Goal: Navigation & Orientation: Find specific page/section

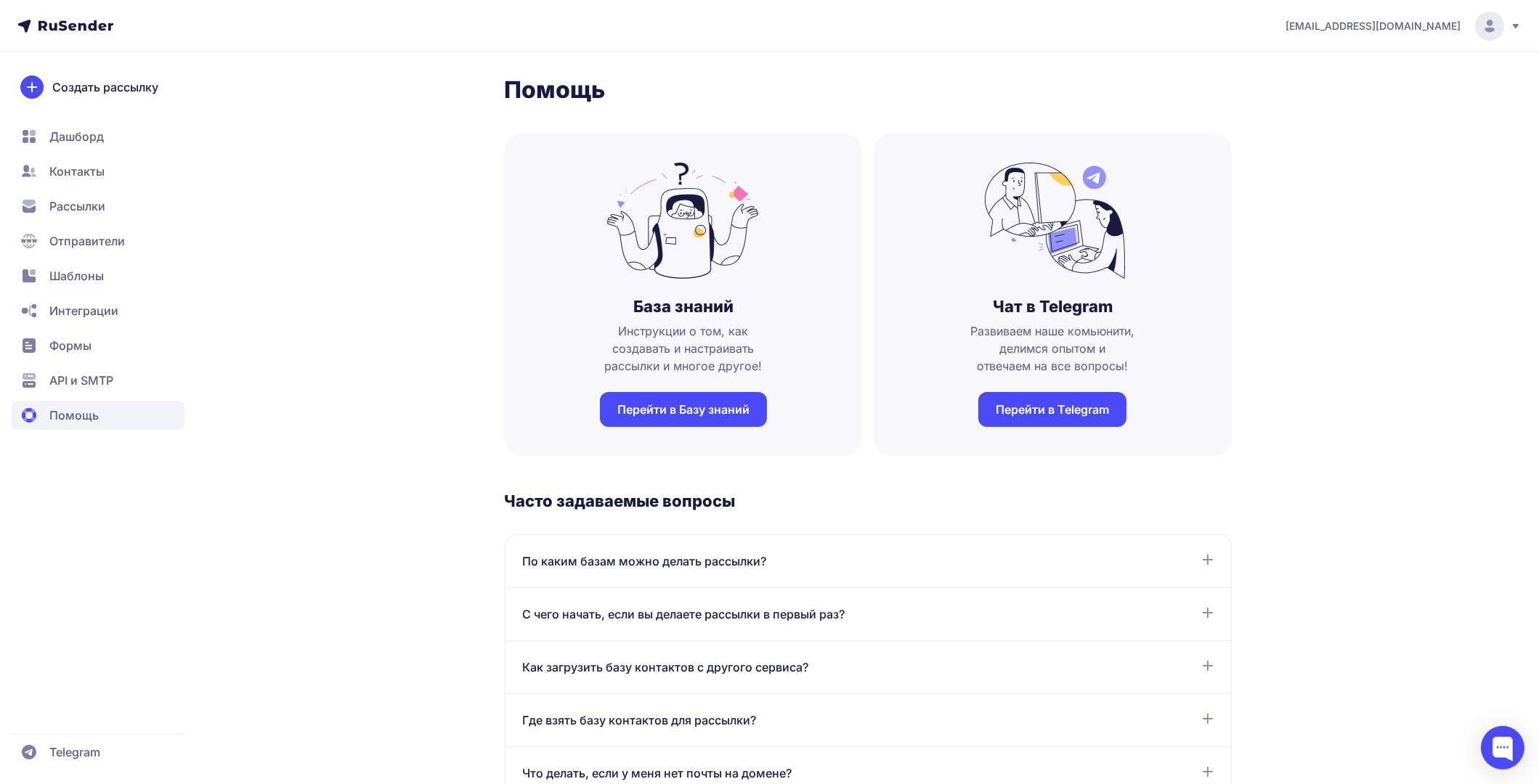
click at [82, 378] on span "API и SMTP" at bounding box center [82, 380] width 64 height 18
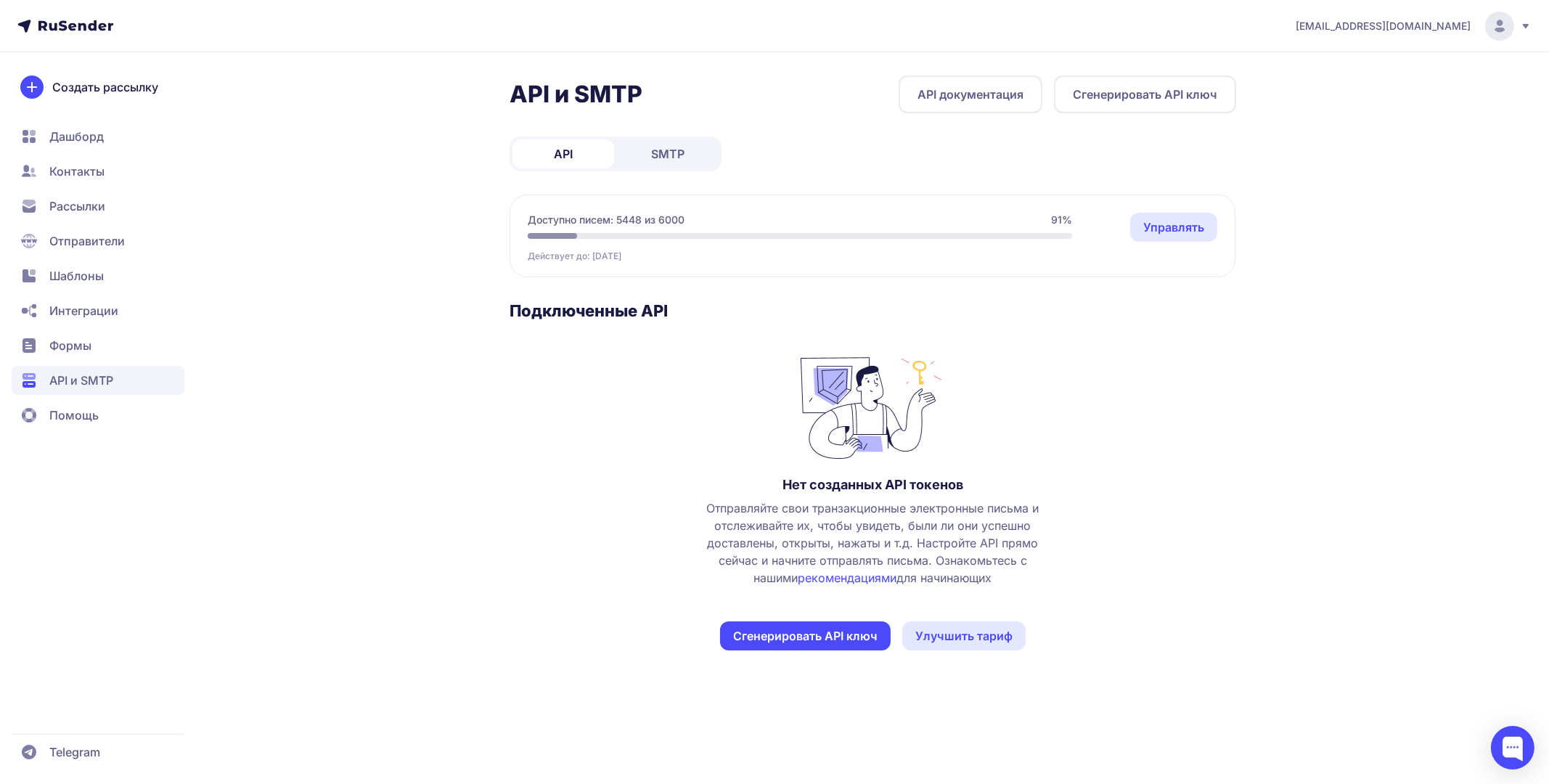
click at [648, 158] on link "SMTP" at bounding box center [667, 154] width 102 height 29
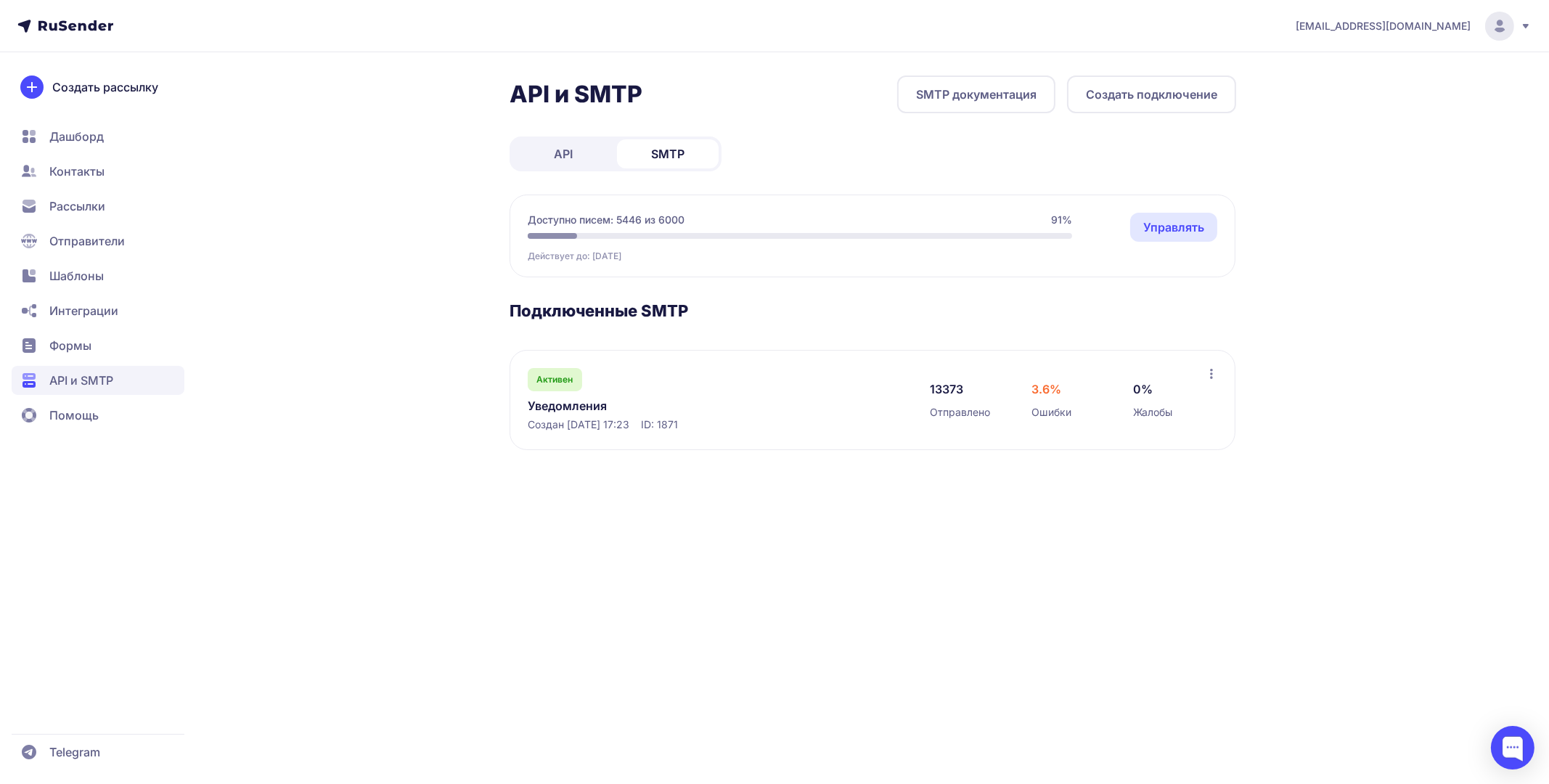
click at [575, 407] on link "Уведомления" at bounding box center [676, 405] width 298 height 18
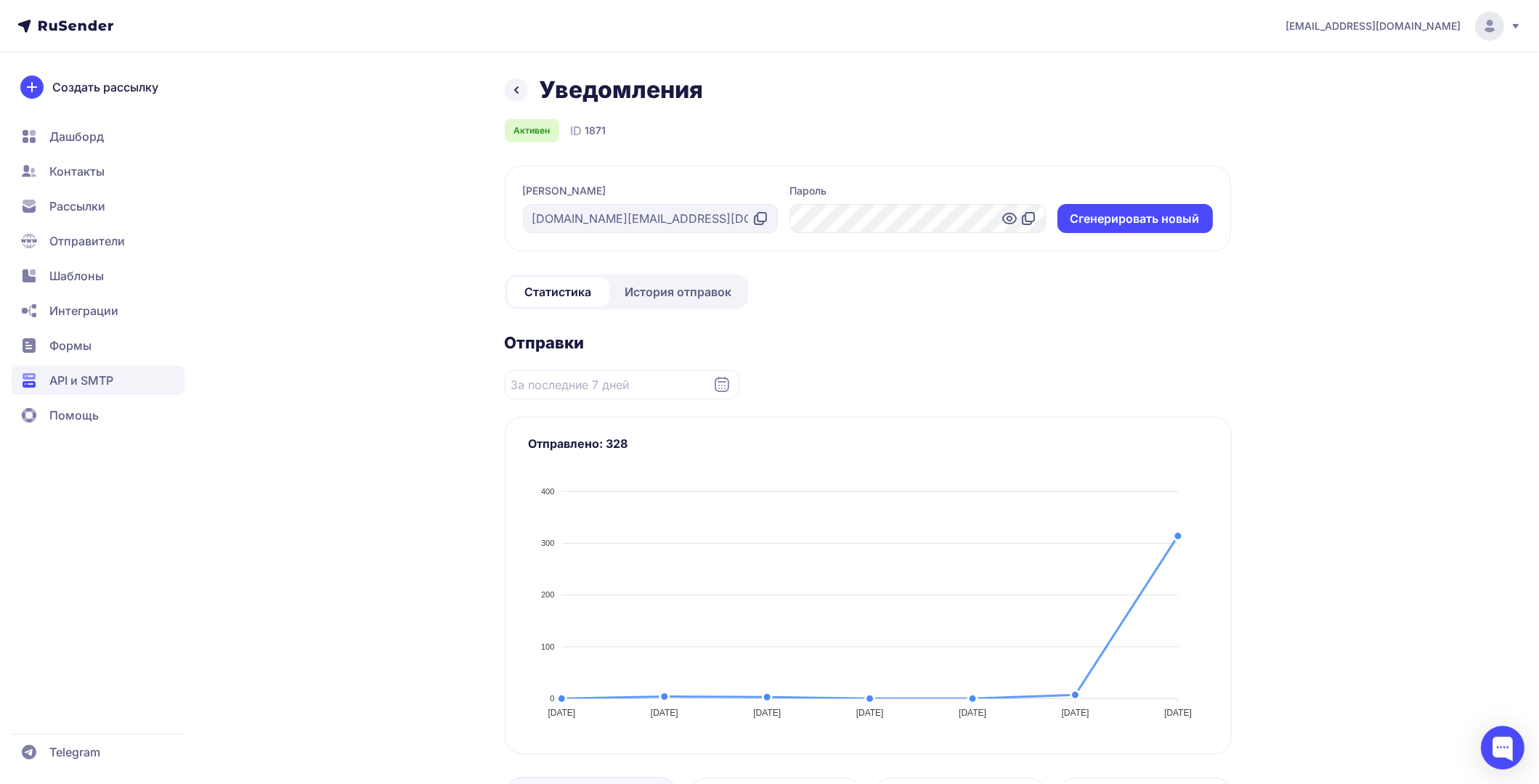
click at [703, 278] on link "История отправок" at bounding box center [678, 292] width 133 height 29
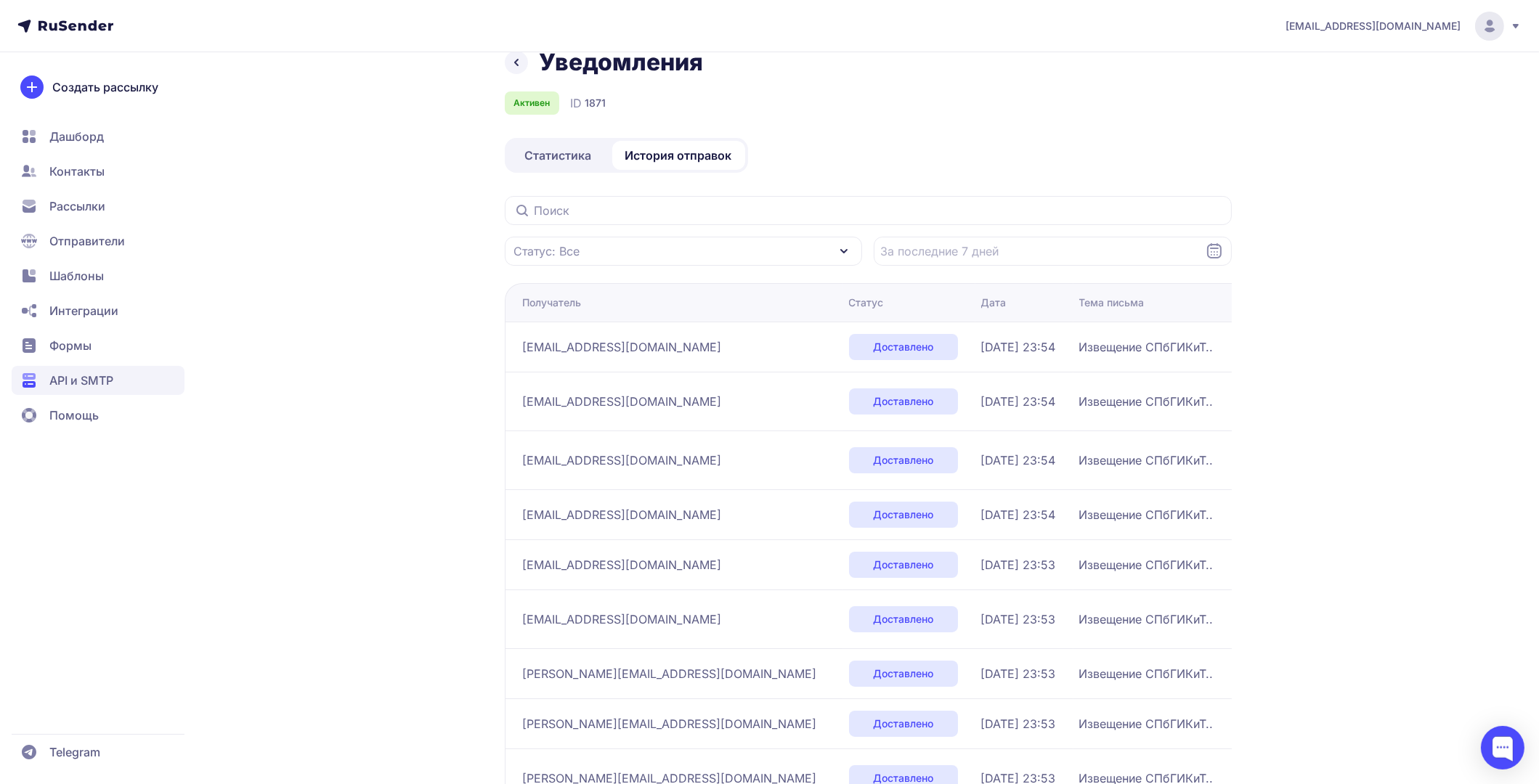
scroll to position [13, 0]
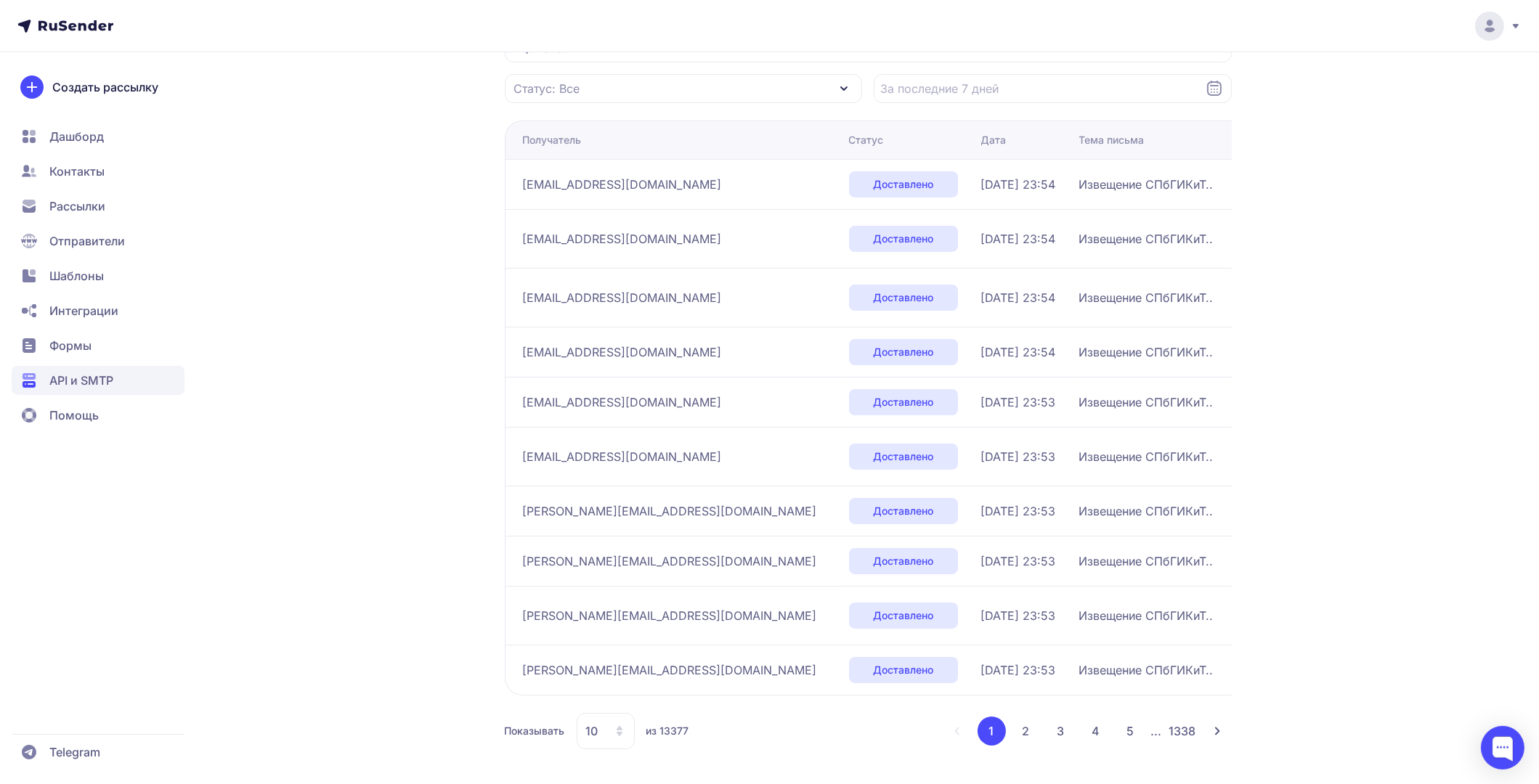
scroll to position [231, 0]
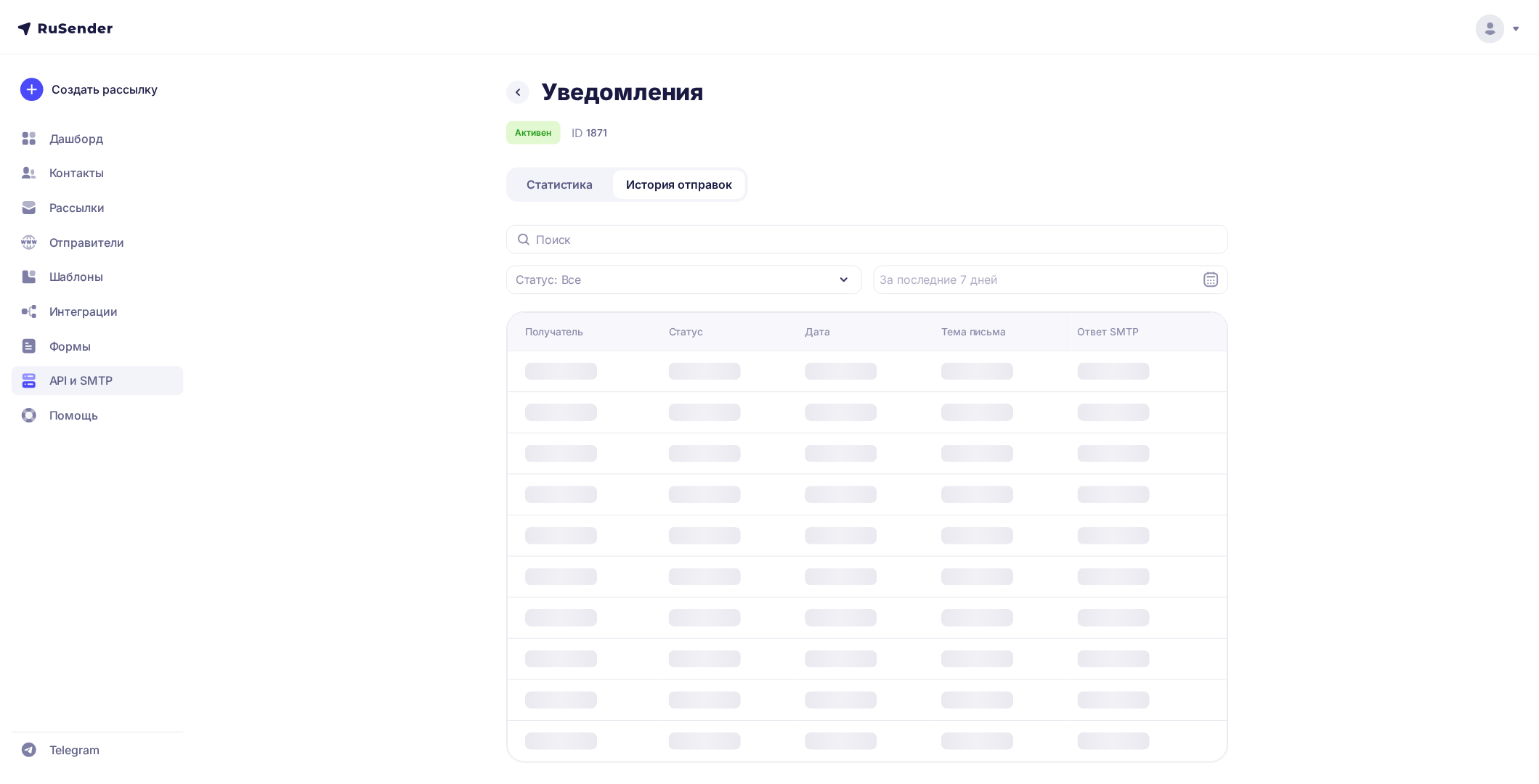
scroll to position [13, 0]
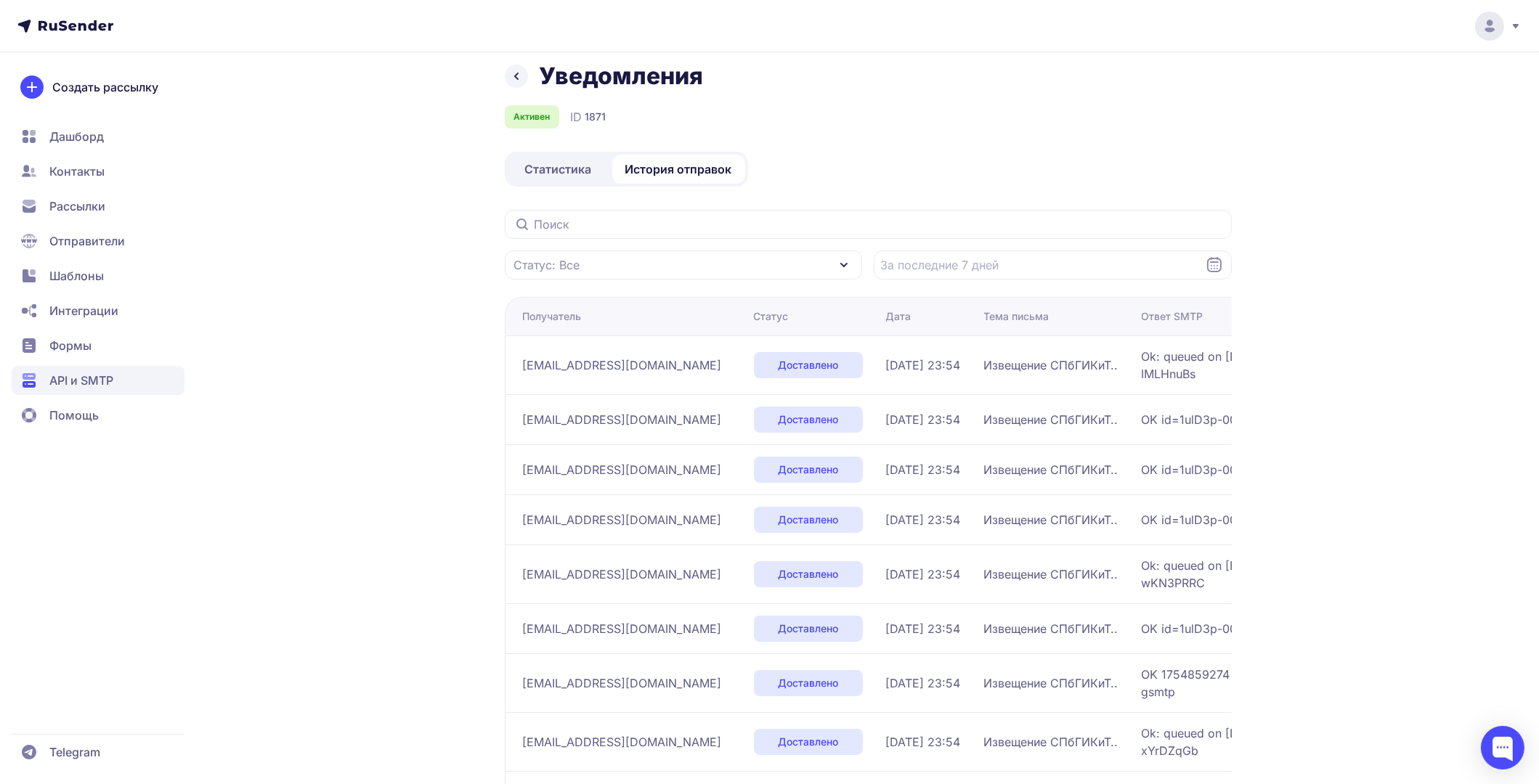
click at [544, 167] on span "Статистика" at bounding box center [558, 169] width 66 height 18
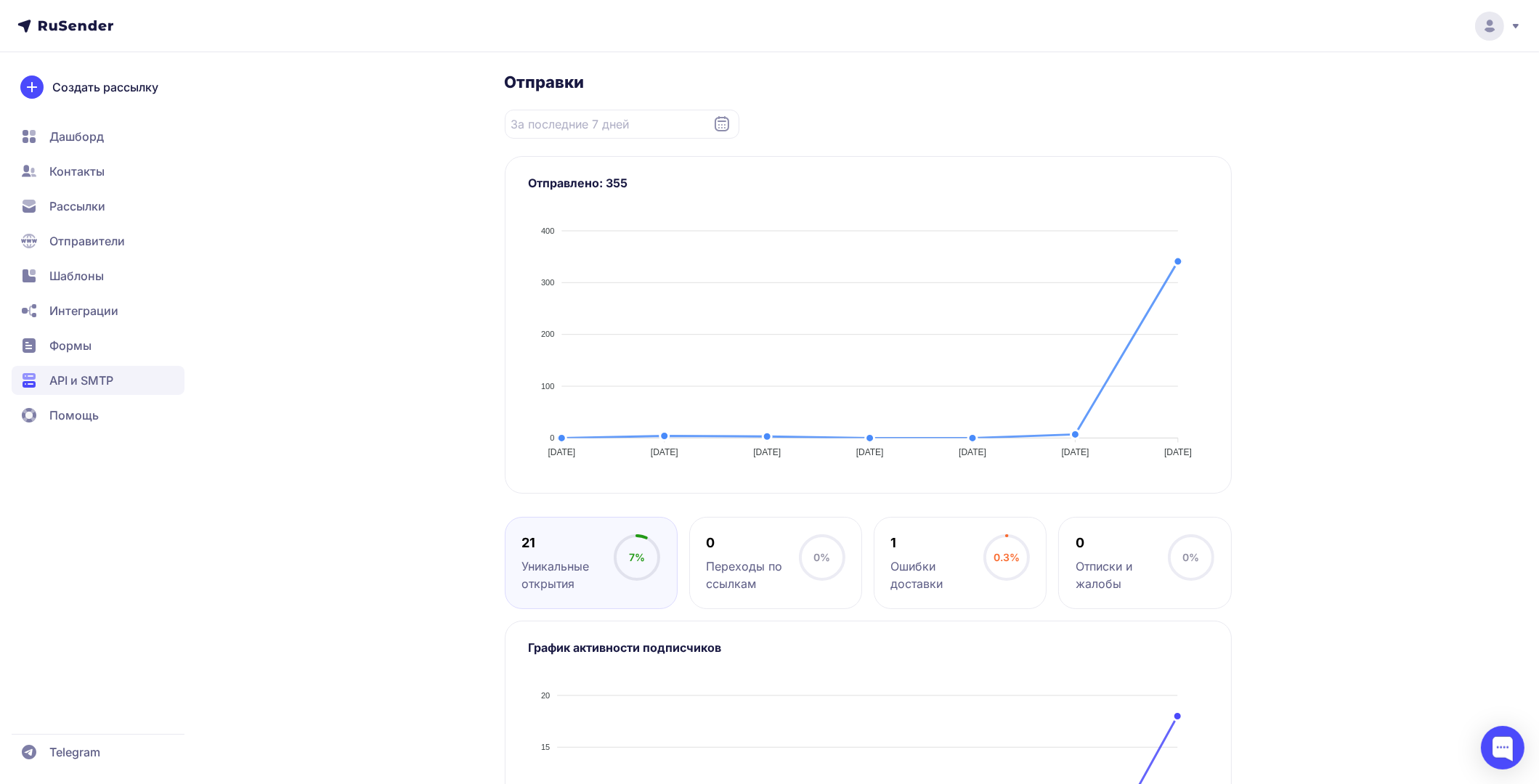
scroll to position [161, 0]
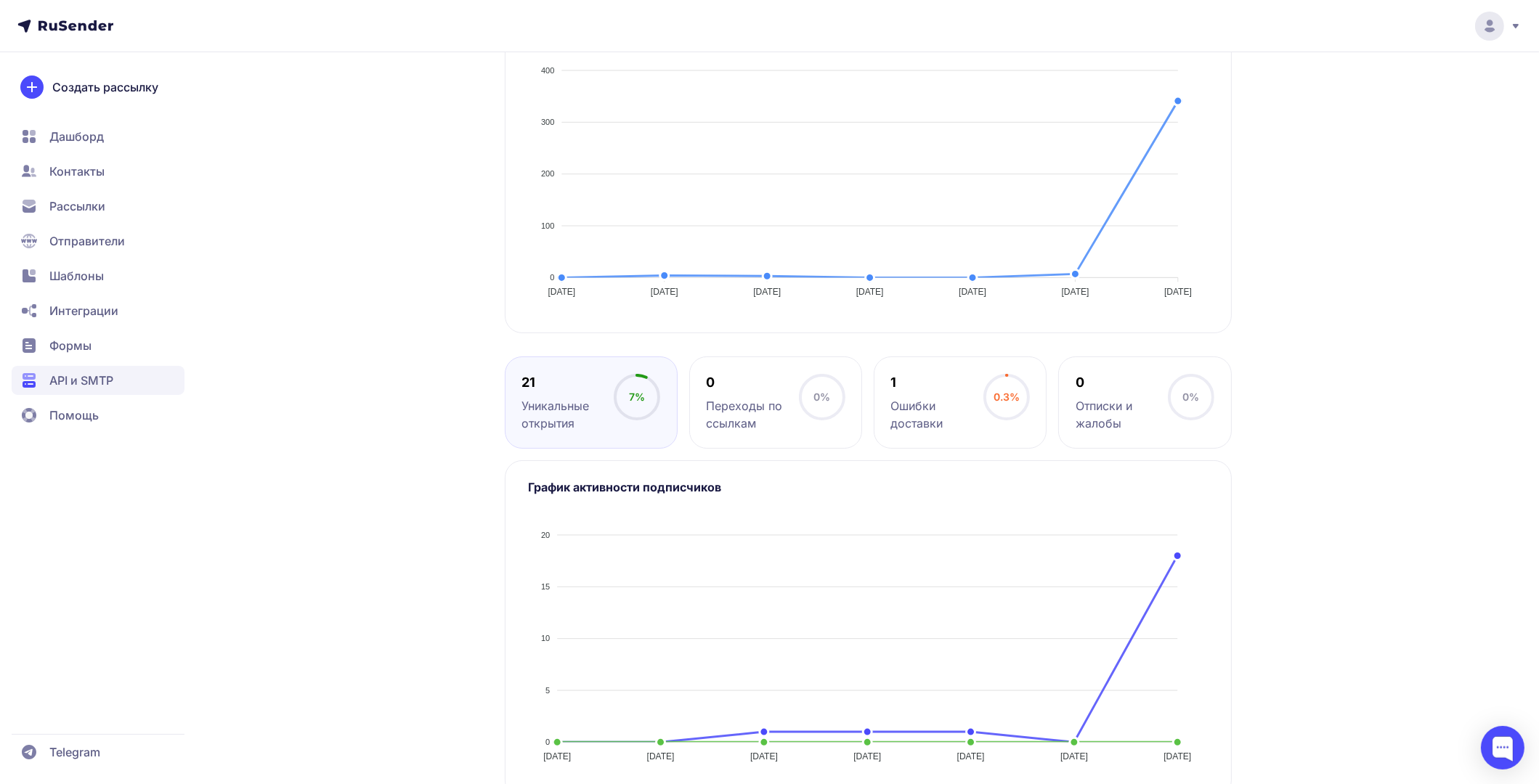
scroll to position [451, 0]
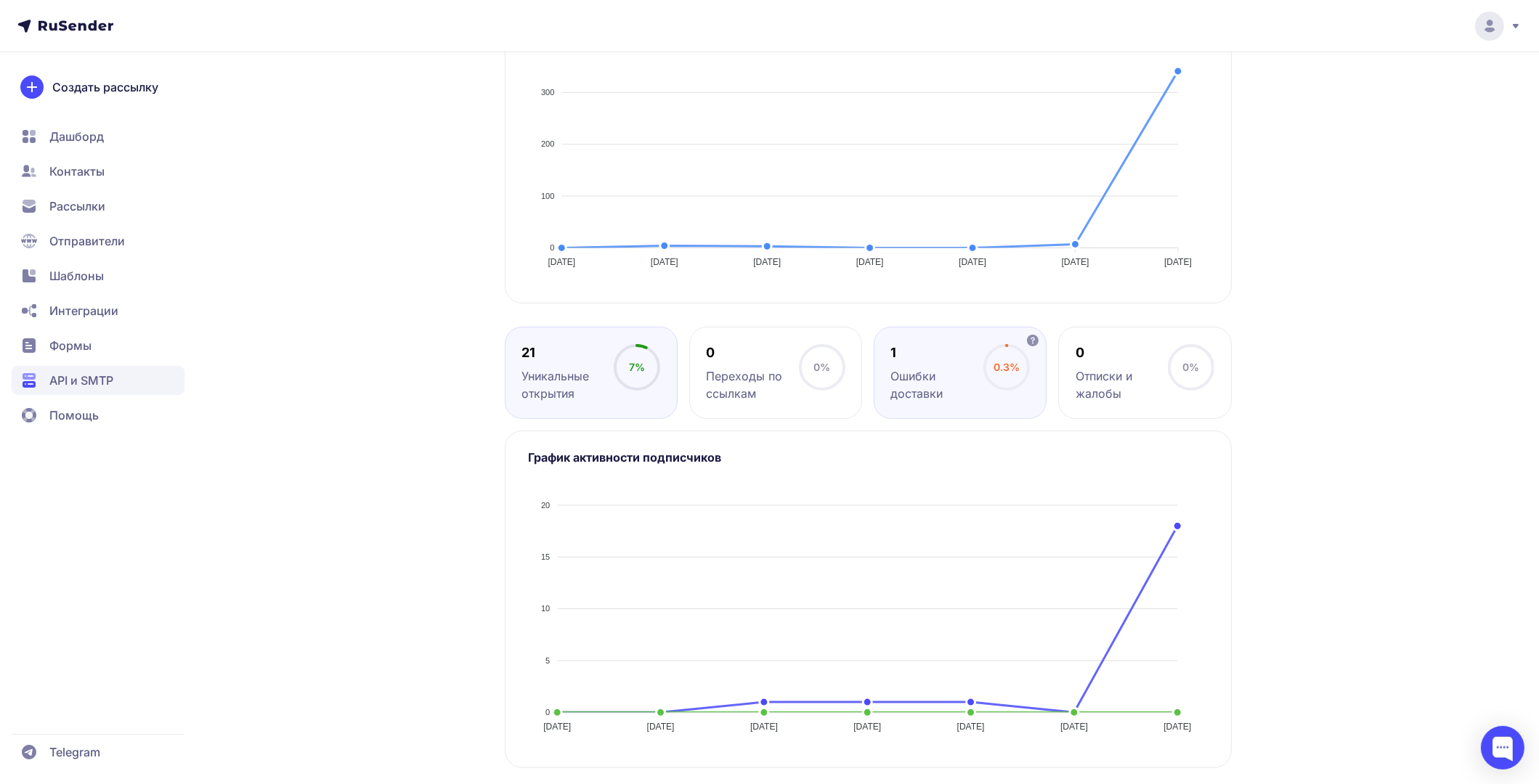
click at [931, 373] on div "Ошибки доставки" at bounding box center [937, 384] width 93 height 34
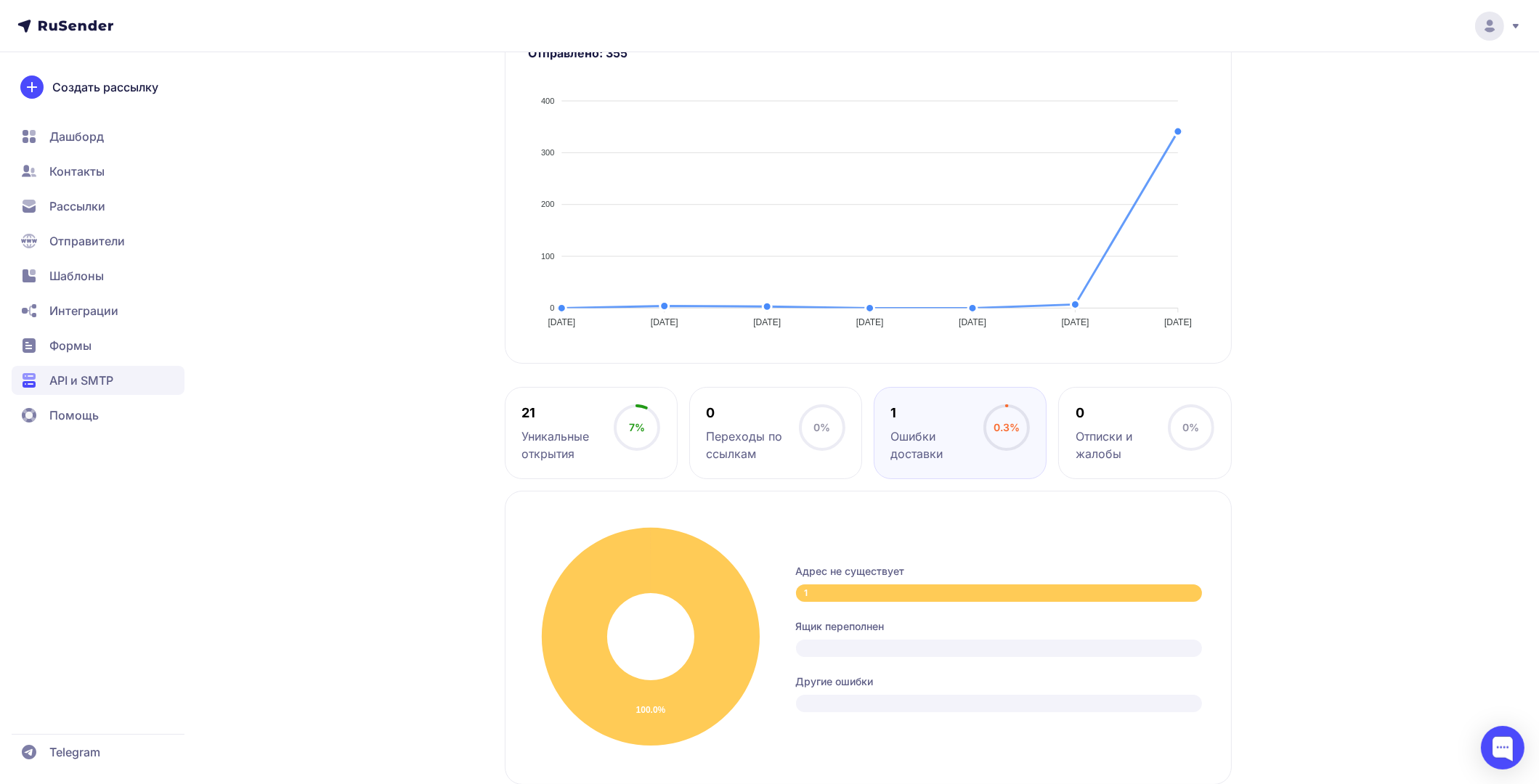
scroll to position [389, 0]
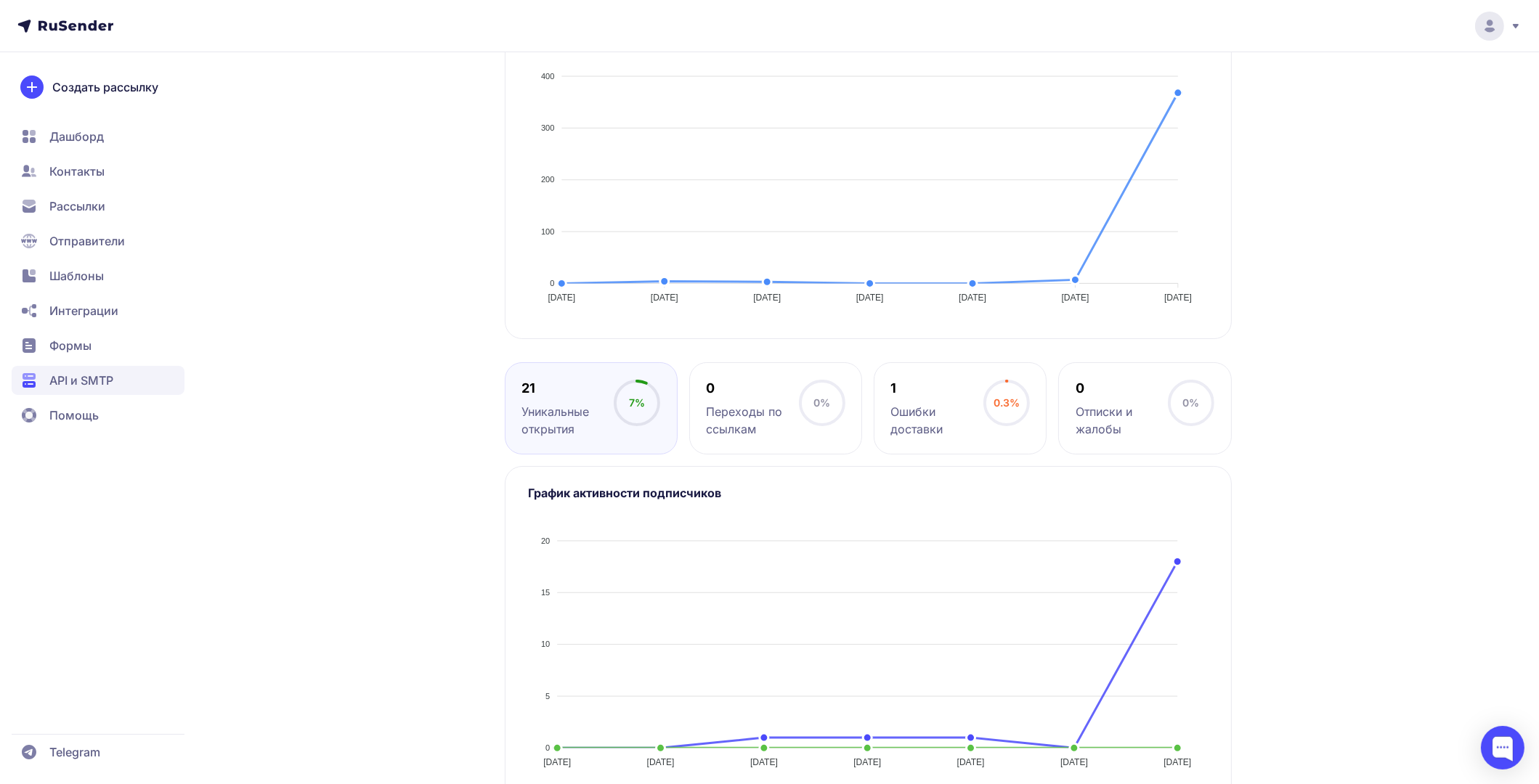
scroll to position [451, 0]
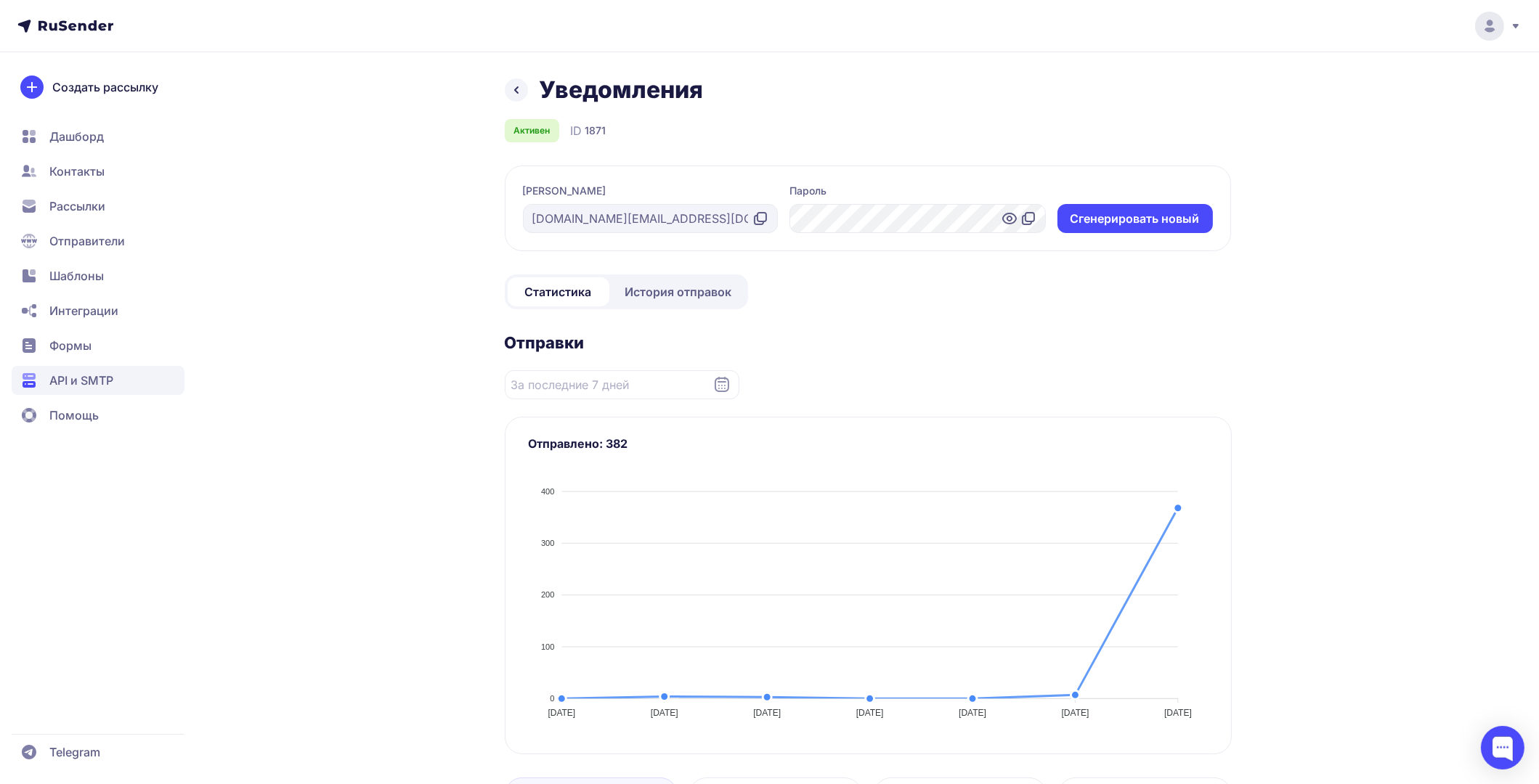
click at [665, 279] on link "История отправок" at bounding box center [678, 292] width 133 height 29
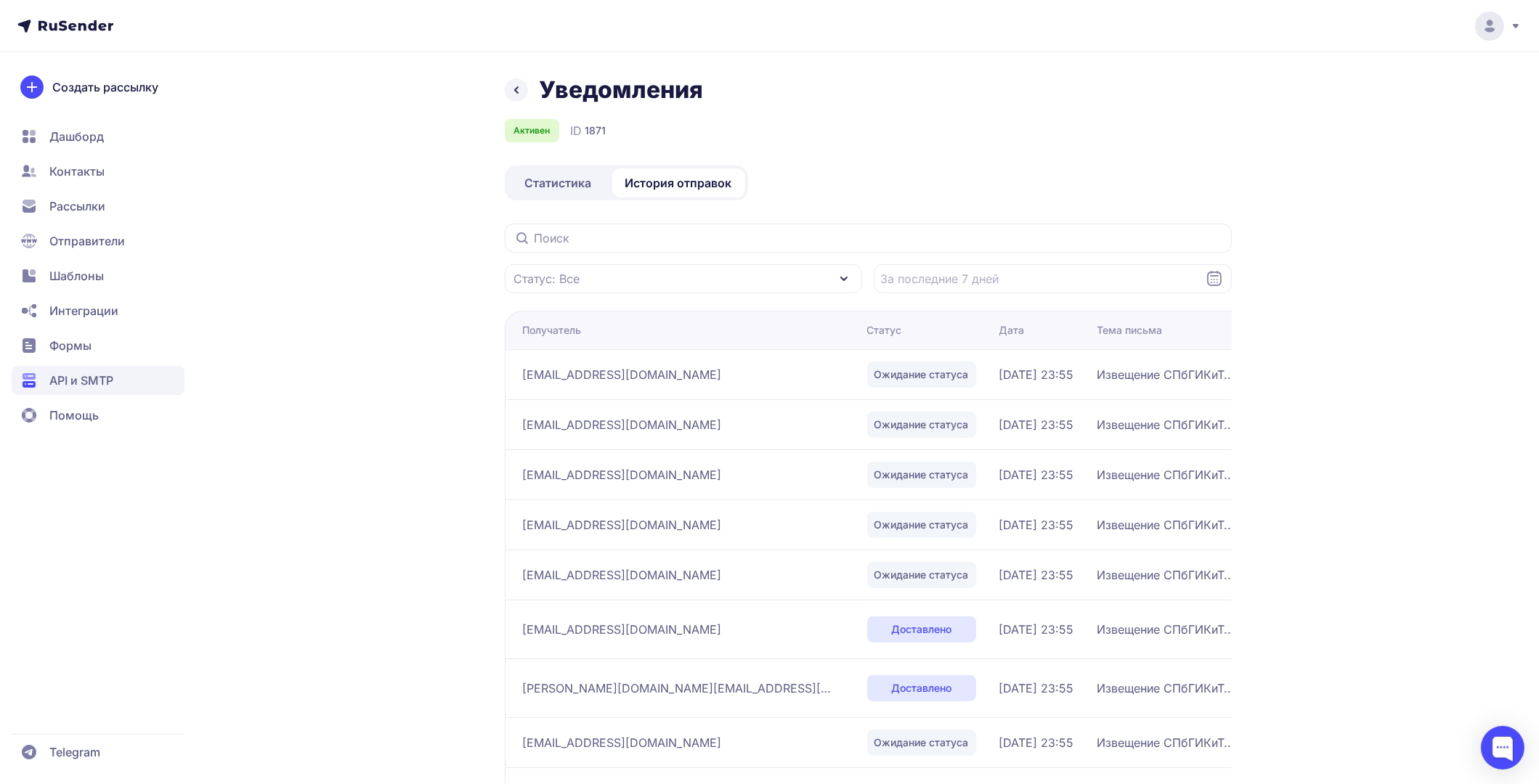
click at [538, 191] on span "Статистика" at bounding box center [558, 183] width 66 height 18
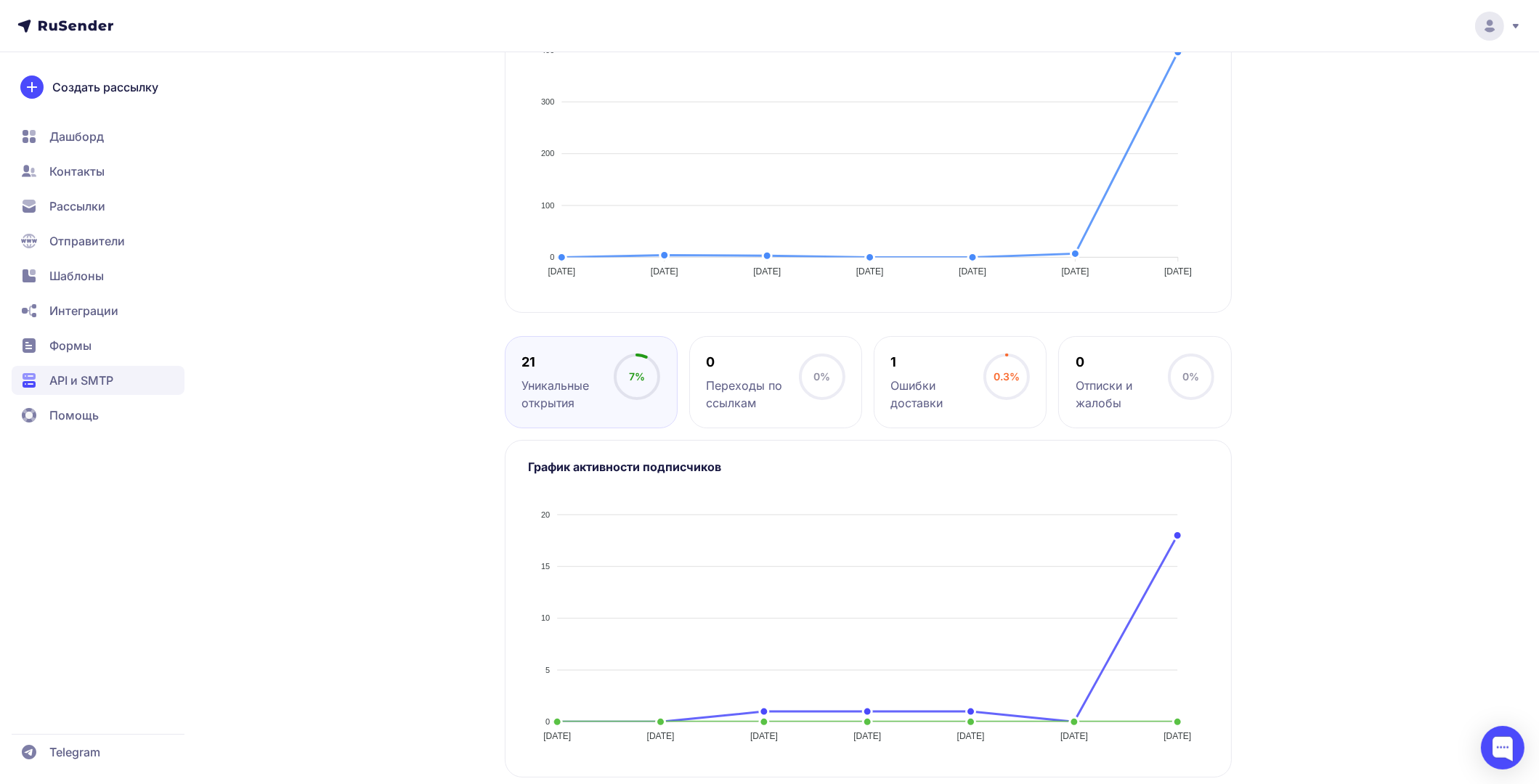
scroll to position [451, 0]
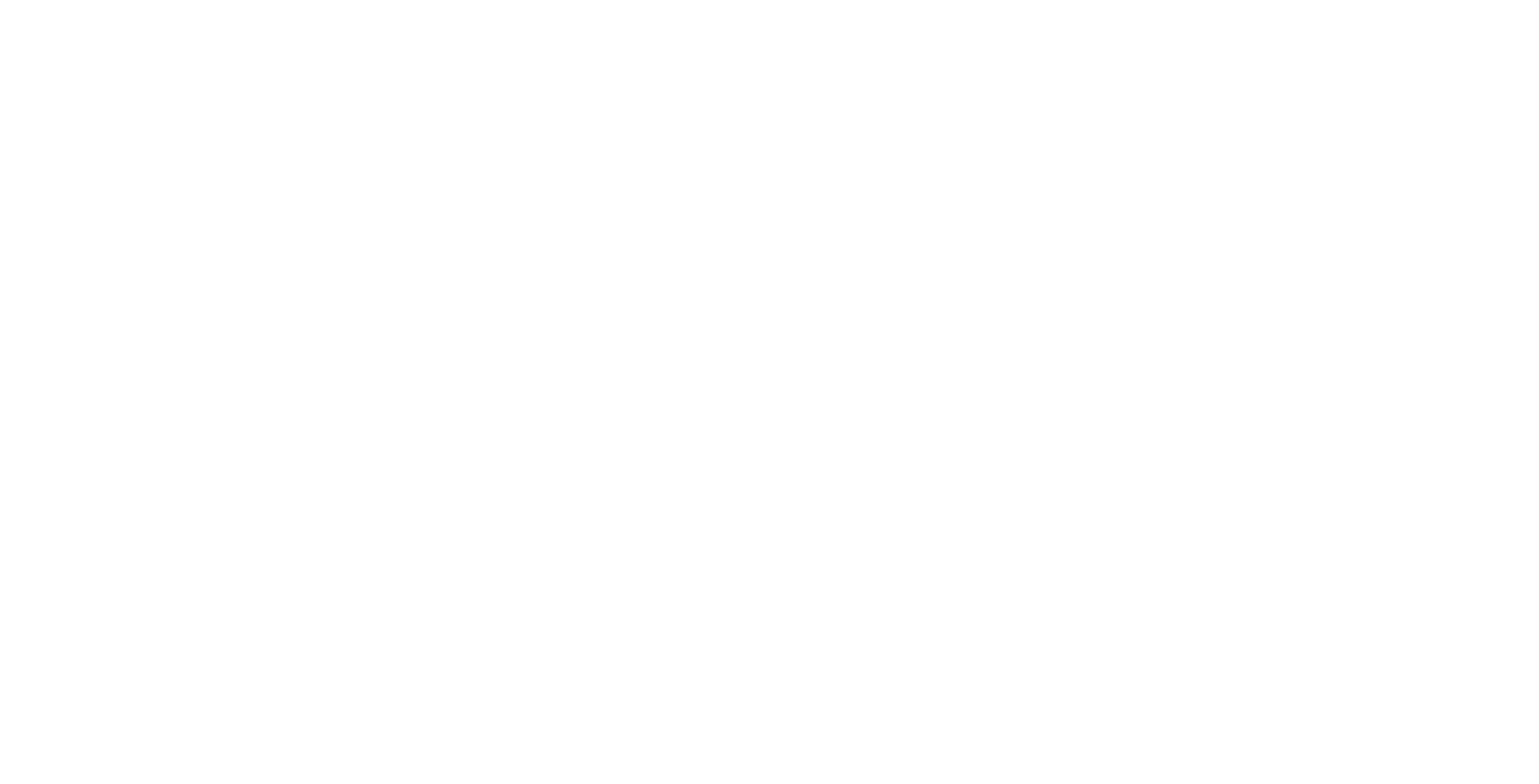
scroll to position [436, 0]
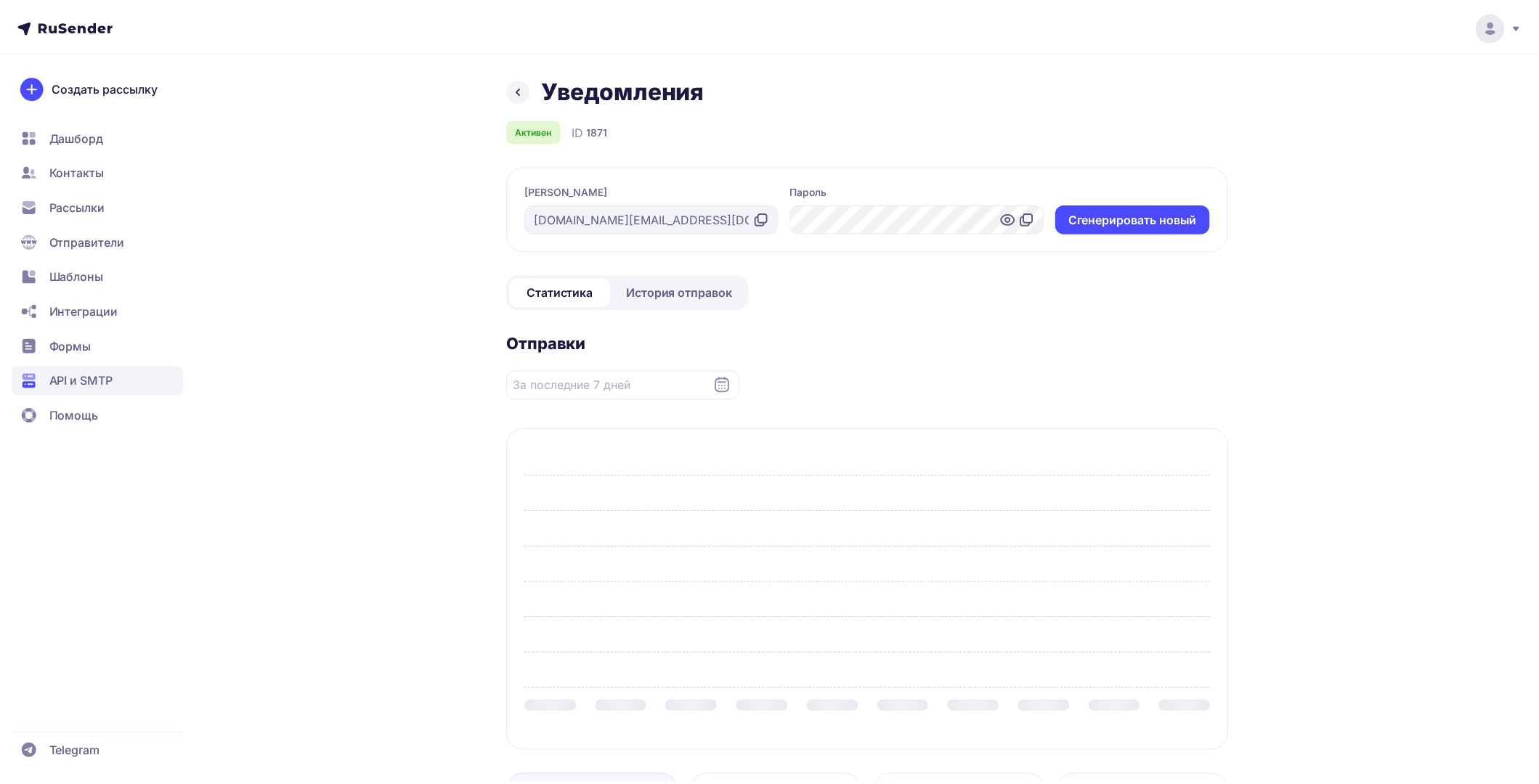
scroll to position [436, 0]
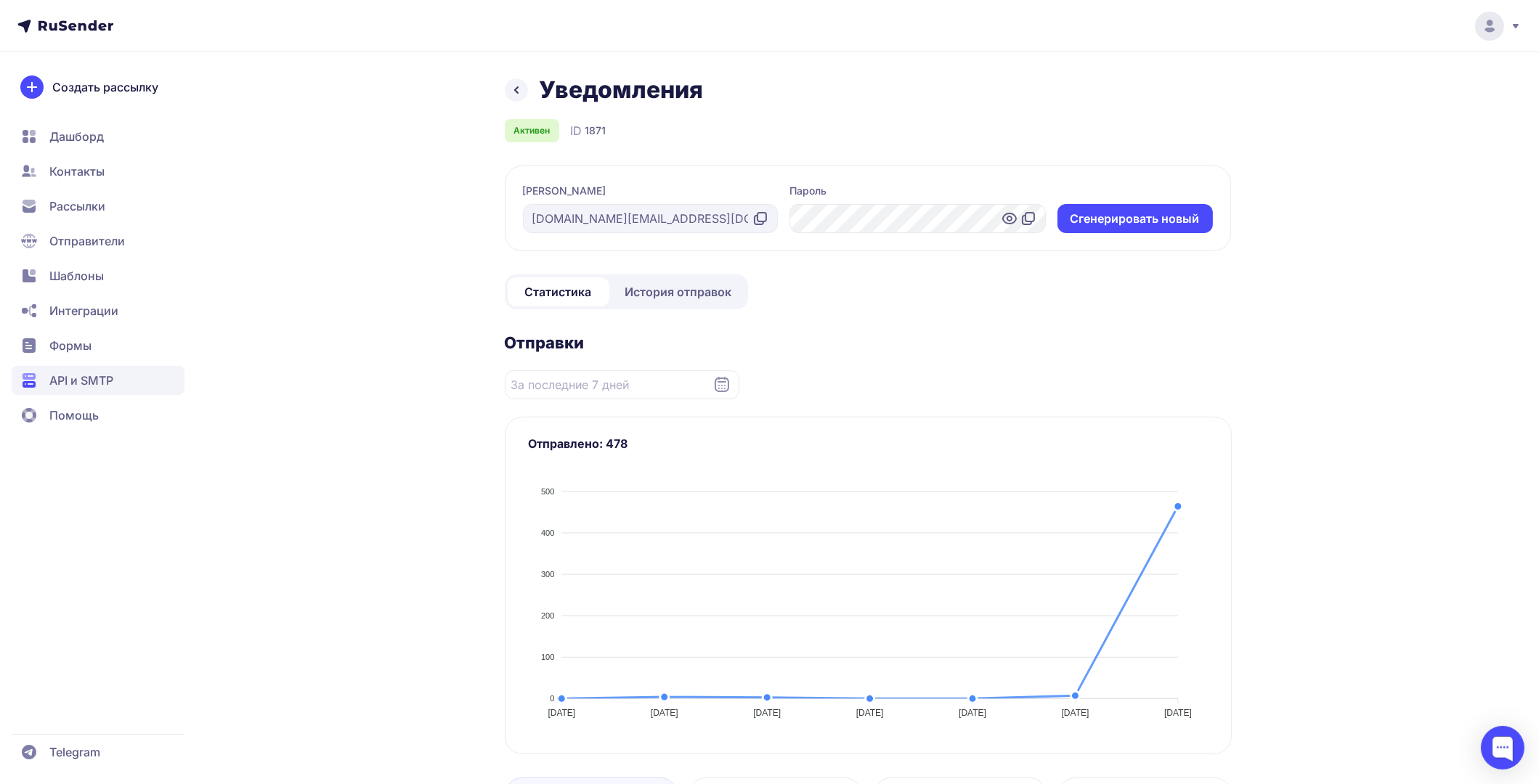
click at [687, 294] on span "История отправок" at bounding box center [678, 292] width 107 height 18
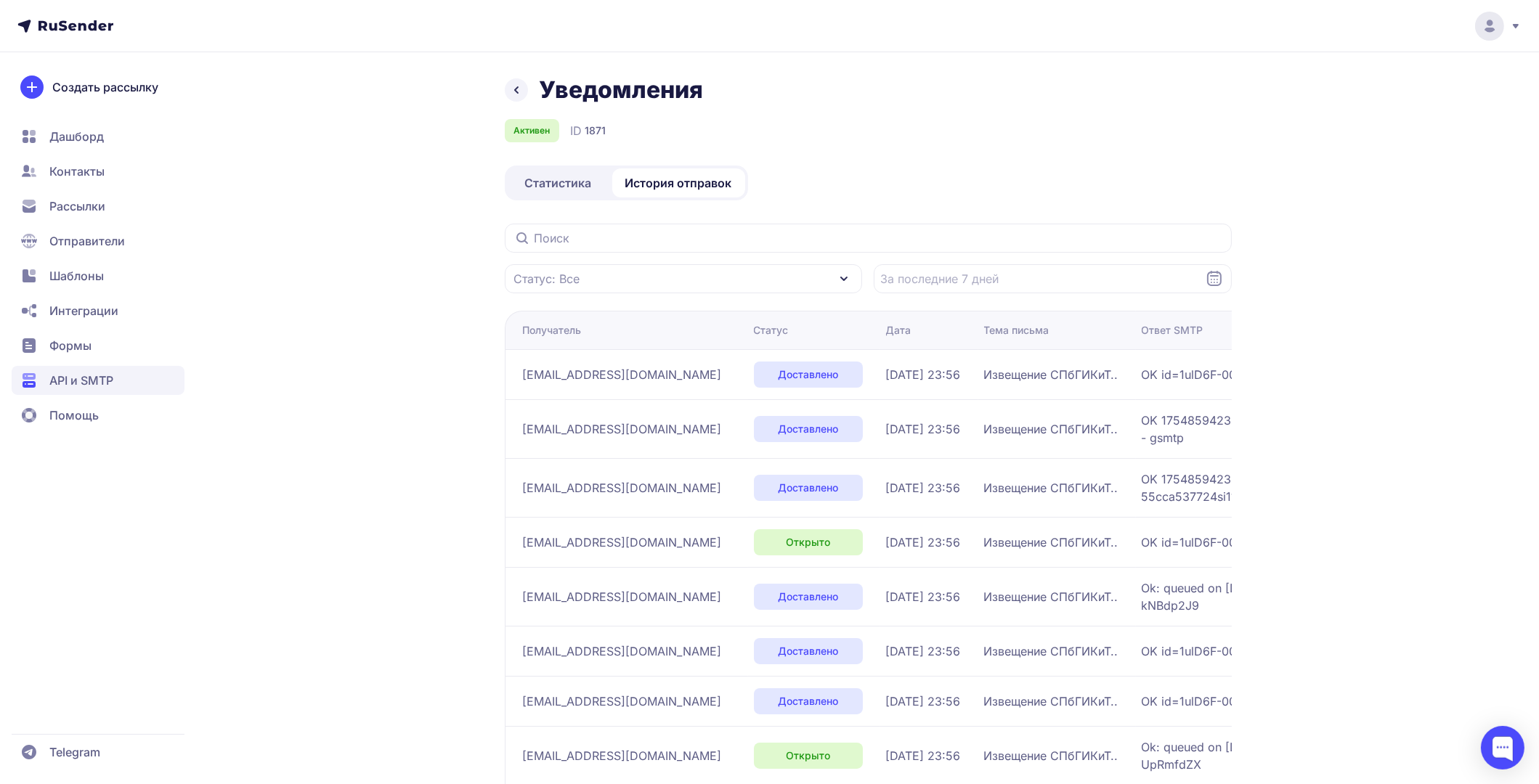
click at [563, 182] on span "Статистика" at bounding box center [558, 183] width 66 height 18
